Goal: Task Accomplishment & Management: Use online tool/utility

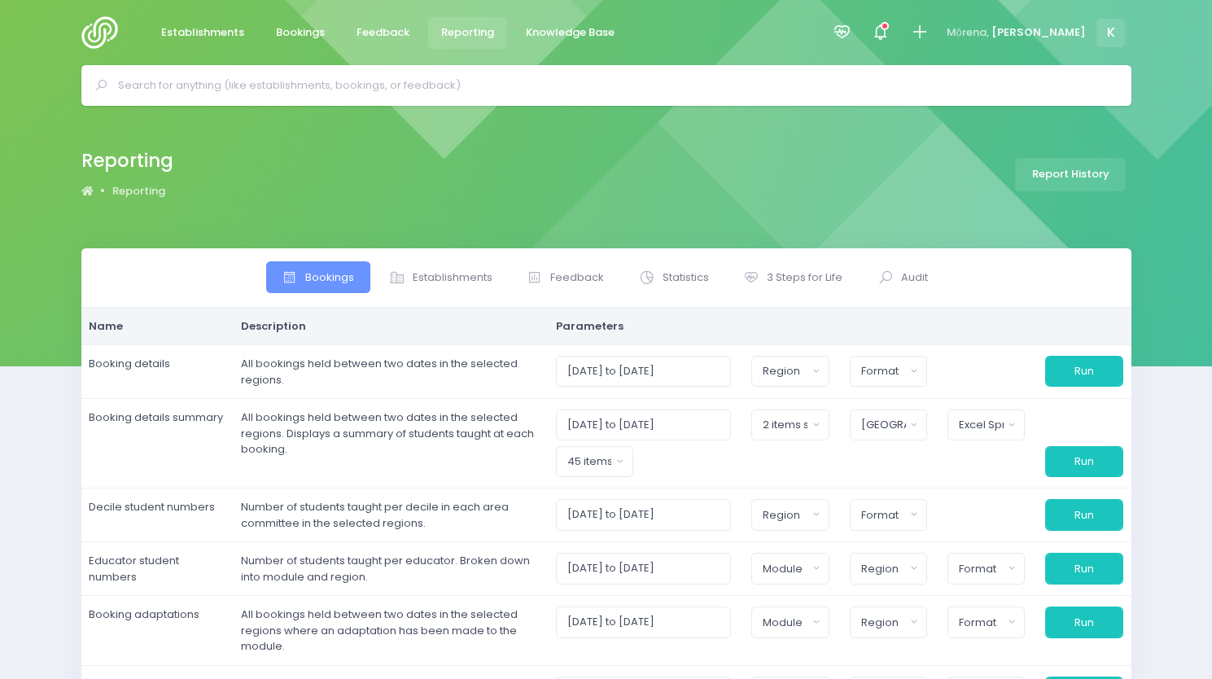
select select
select select "Poipoia te Pitomata - 1 Day"
select select "Central"
select select "excel"
select select
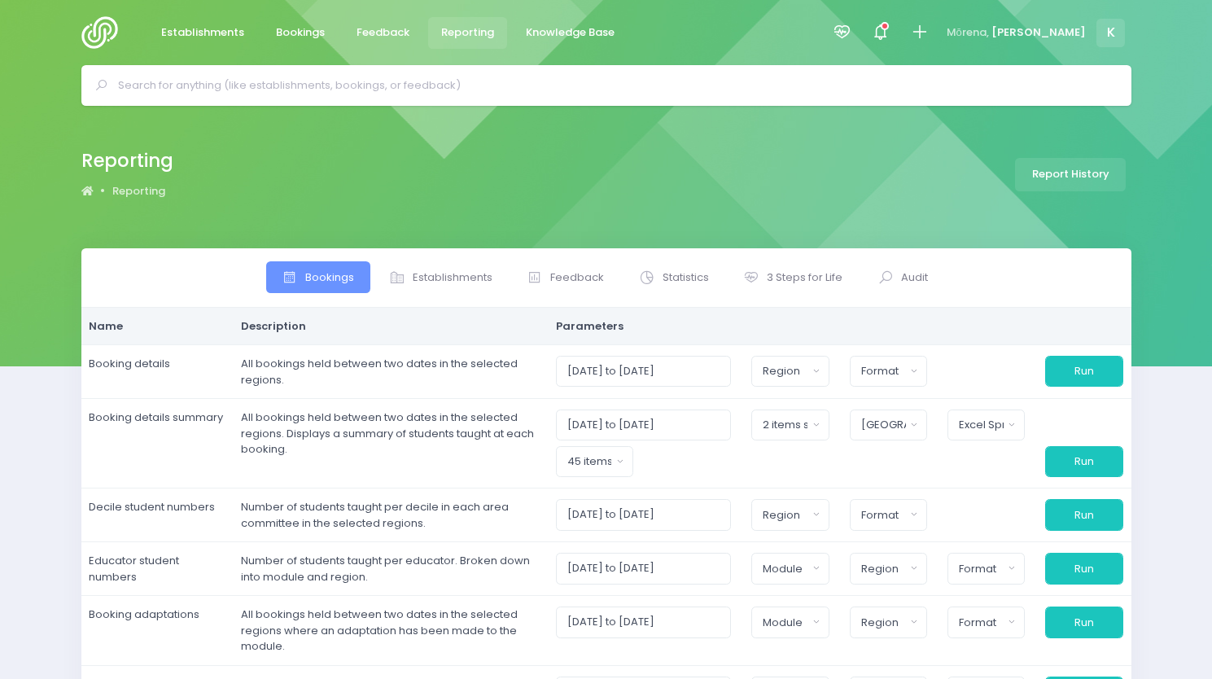
select select
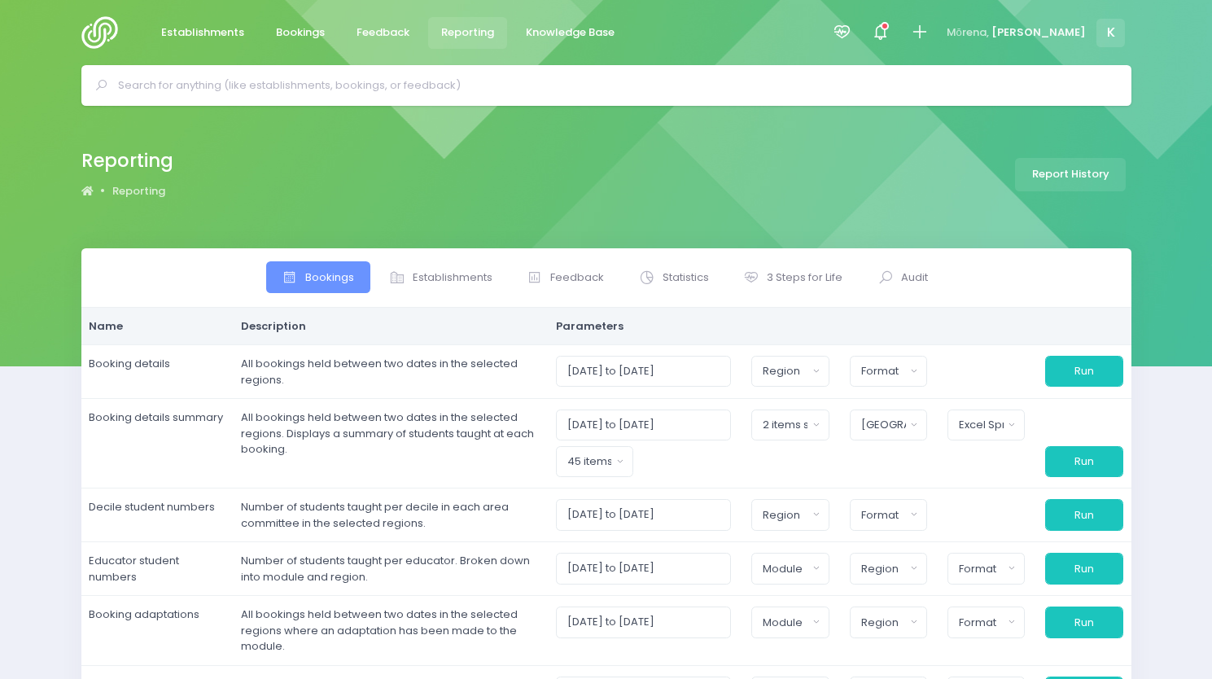
select select
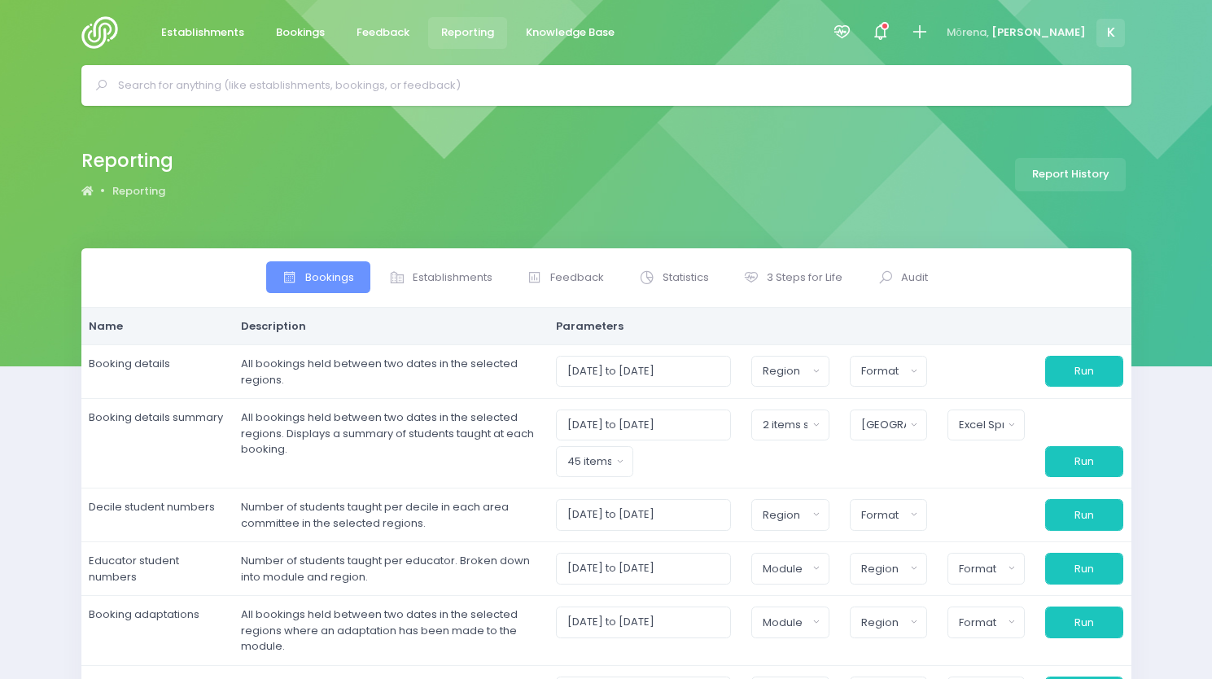
select select
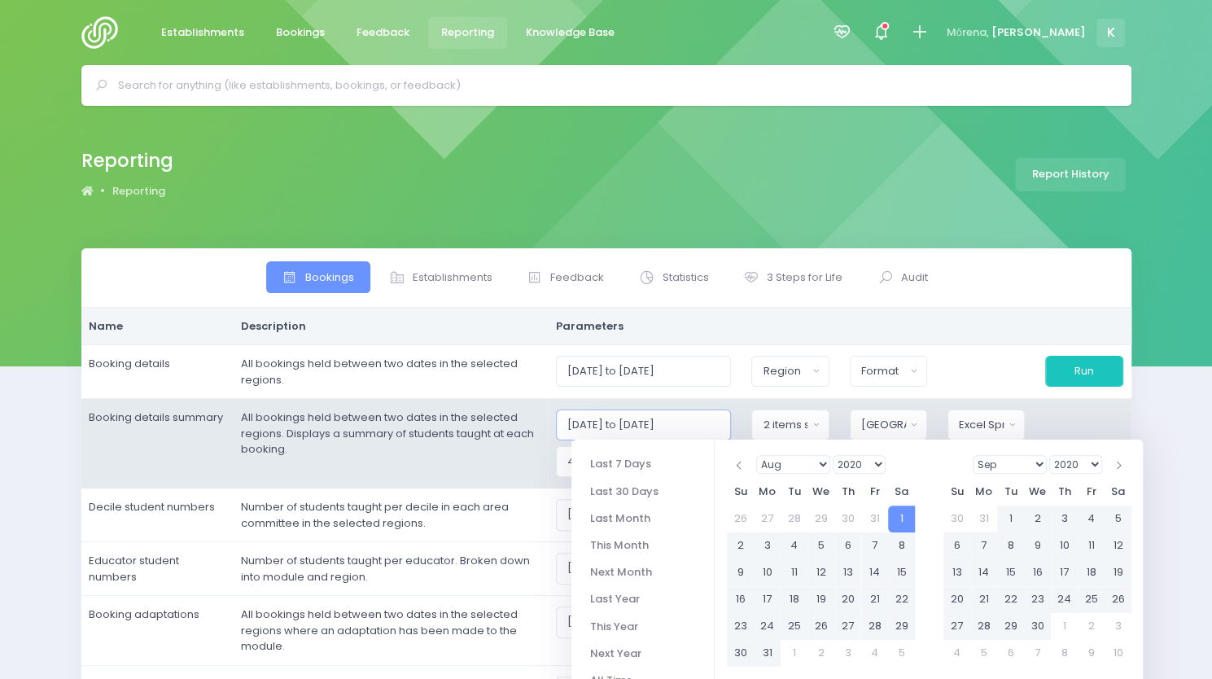
click at [689, 424] on input "[DATE] to [DATE]" at bounding box center [644, 424] width 176 height 31
click at [719, 423] on input "[DATE] to [DATE]" at bounding box center [644, 424] width 176 height 31
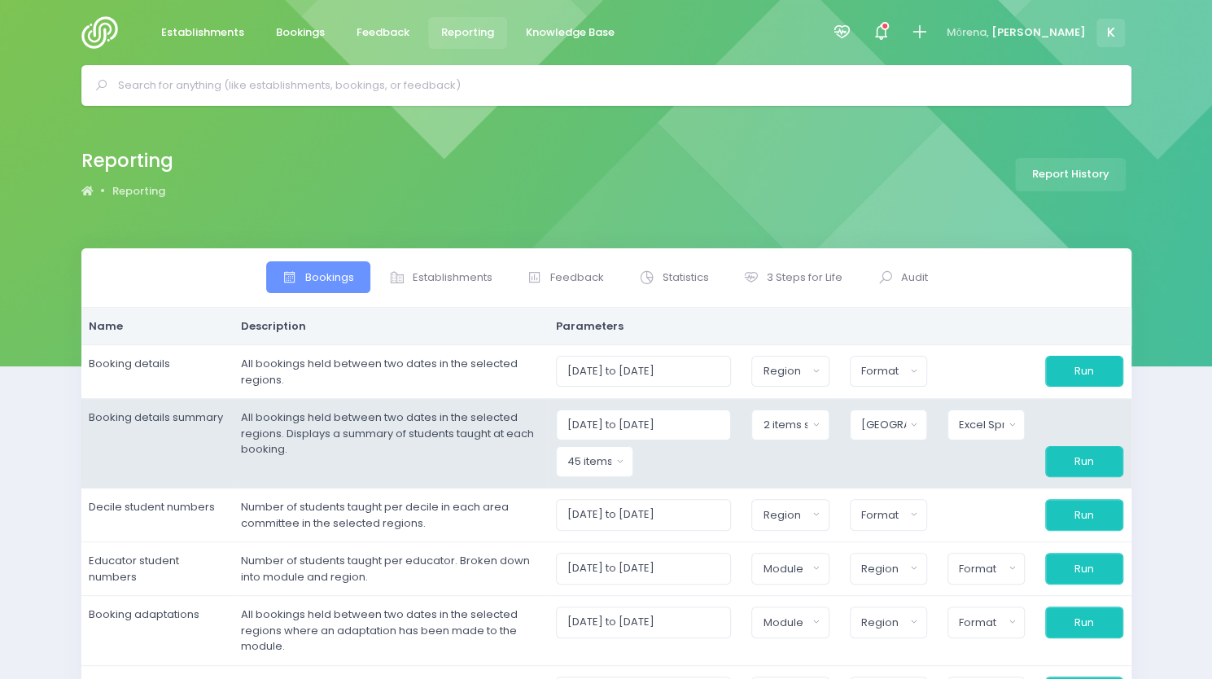
click at [1122, 410] on div at bounding box center [1084, 424] width 98 height 31
click at [1068, 456] on button "Run" at bounding box center [1083, 461] width 77 height 31
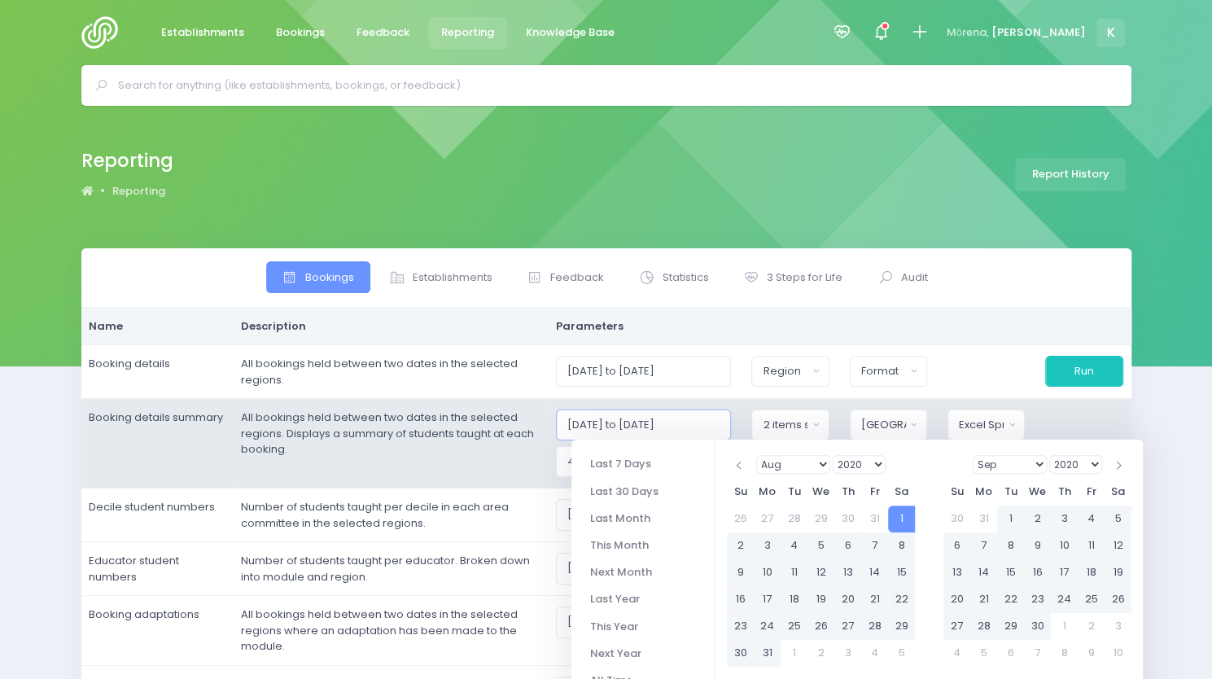
click at [640, 422] on input "[DATE] to [DATE]" at bounding box center [644, 424] width 176 height 31
click at [590, 420] on input "[DATE] to [DATE]" at bounding box center [644, 424] width 176 height 31
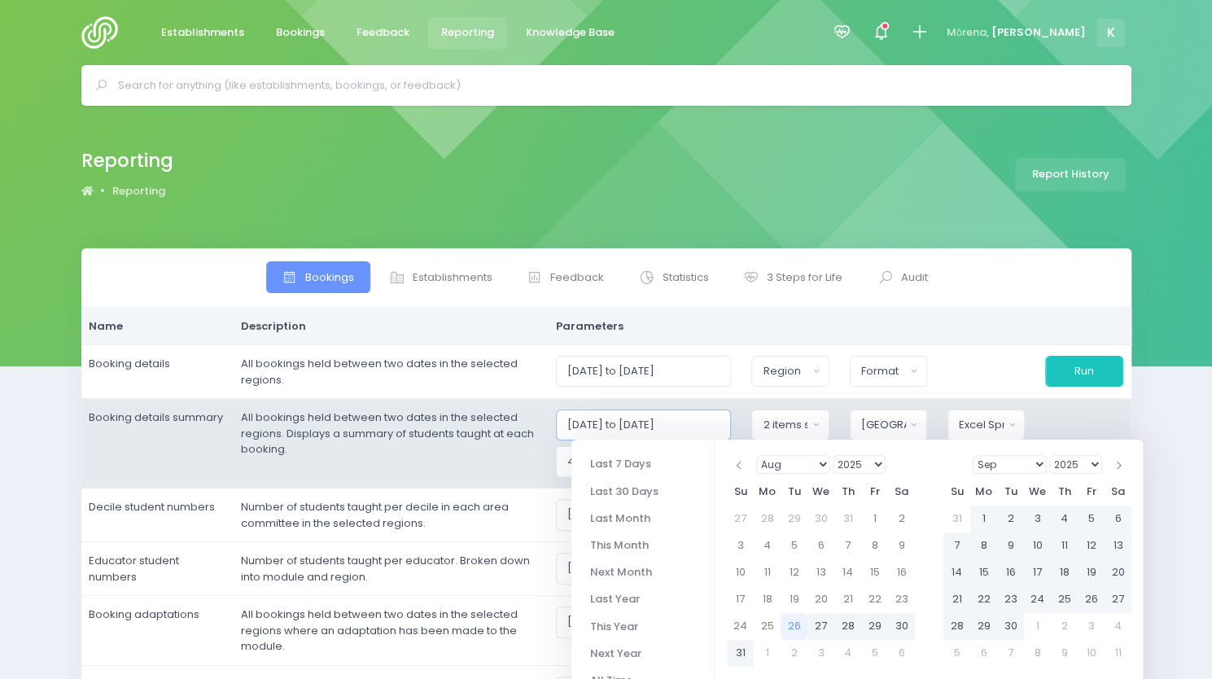
type input "[DATE] to [DATE]"
click at [753, 424] on div "Clued up Camper Community Education Community Education - Keeping Safe 3S4L - H…" at bounding box center [790, 424] width 98 height 31
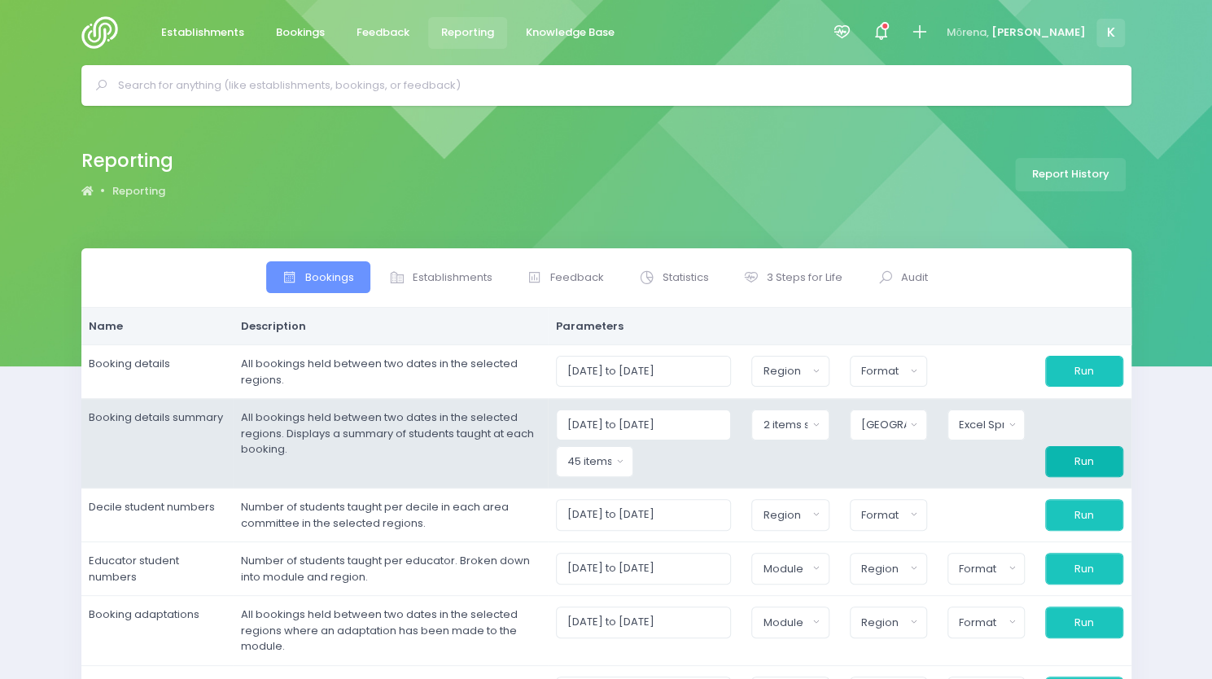
click at [1091, 469] on button "Run" at bounding box center [1083, 461] width 77 height 31
